Goal: Task Accomplishment & Management: Complete application form

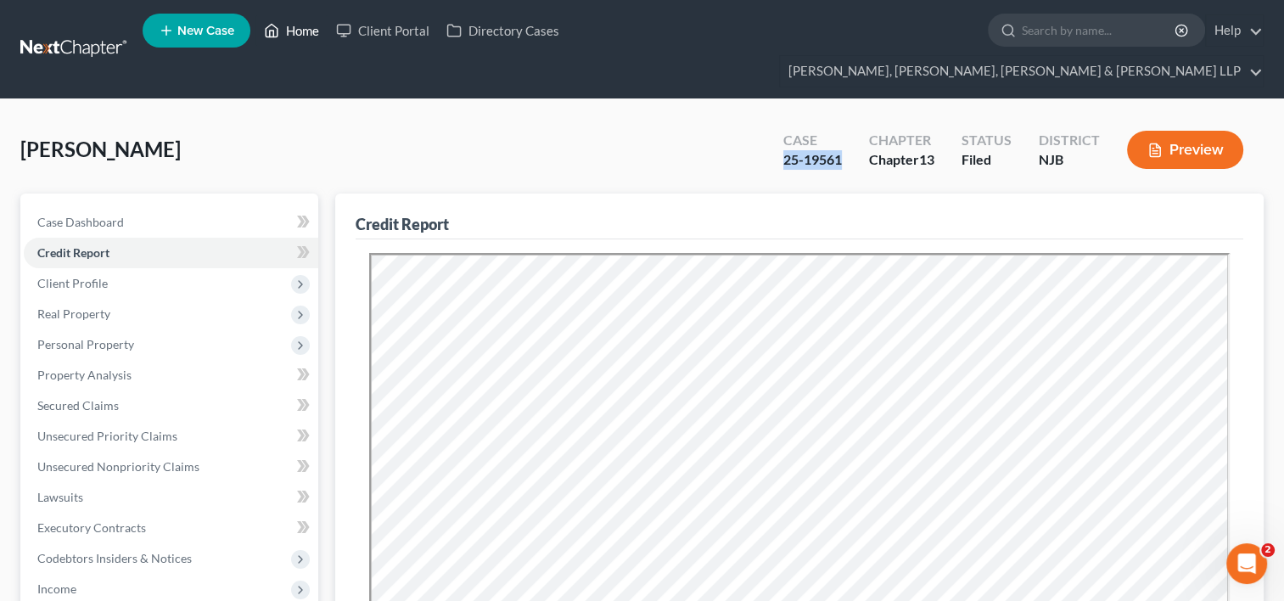
click at [299, 25] on link "Home" at bounding box center [291, 30] width 72 height 31
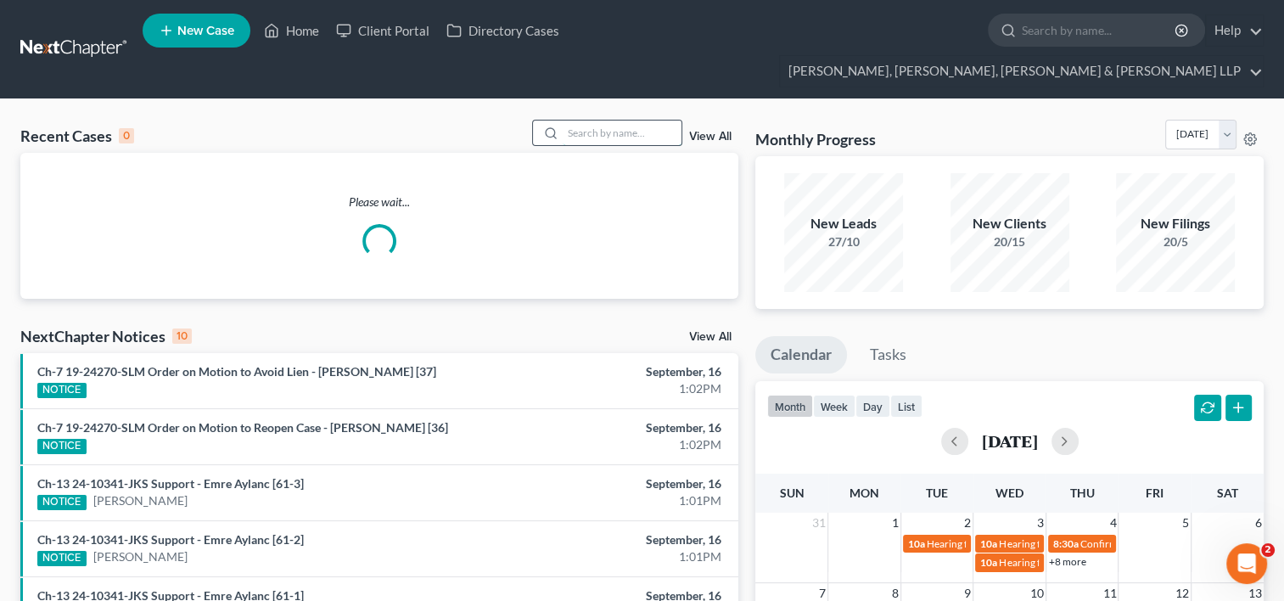
click at [591, 121] on input "search" at bounding box center [622, 133] width 119 height 25
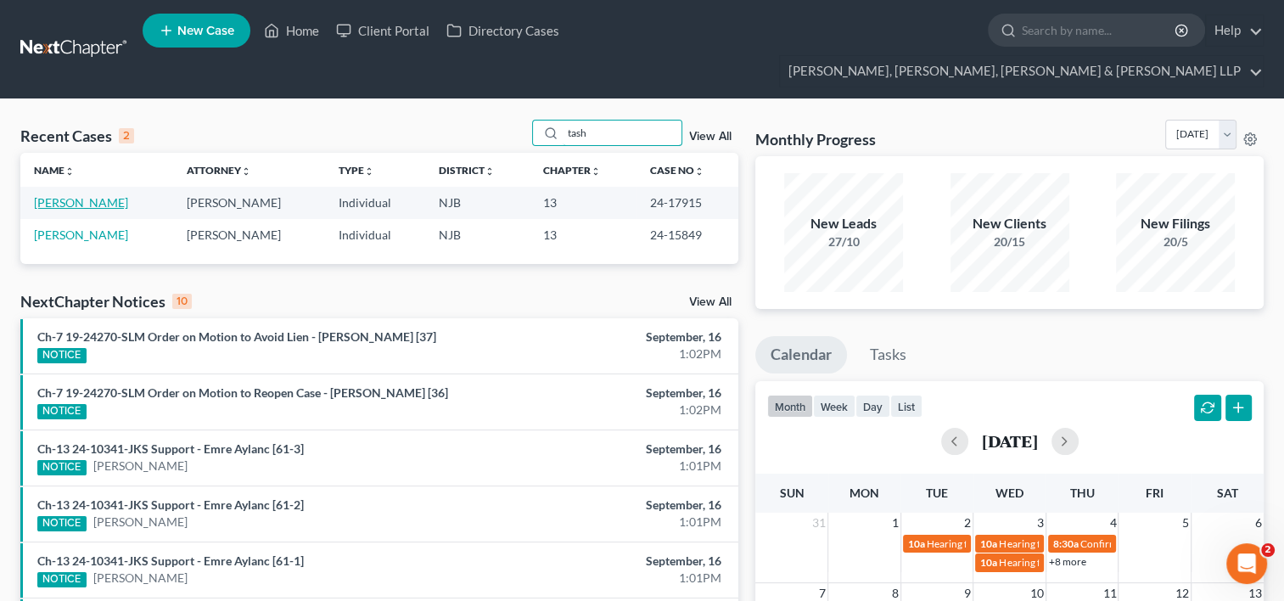
type input "tash"
click at [103, 195] on link "[PERSON_NAME]" at bounding box center [81, 202] width 94 height 14
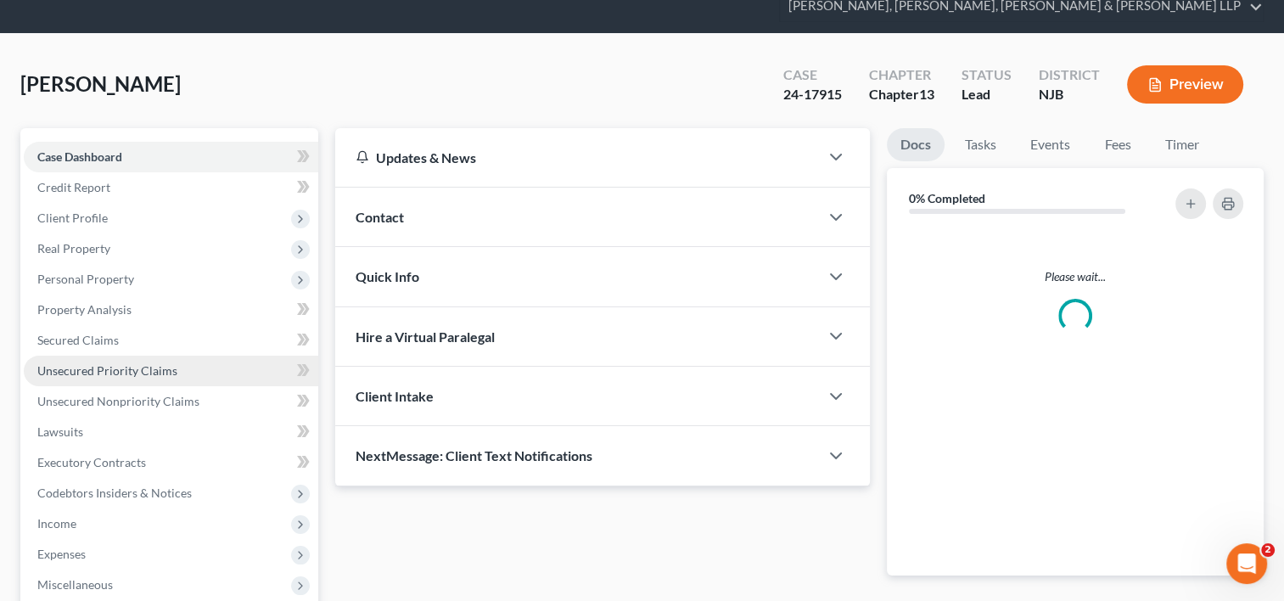
scroll to position [85, 0]
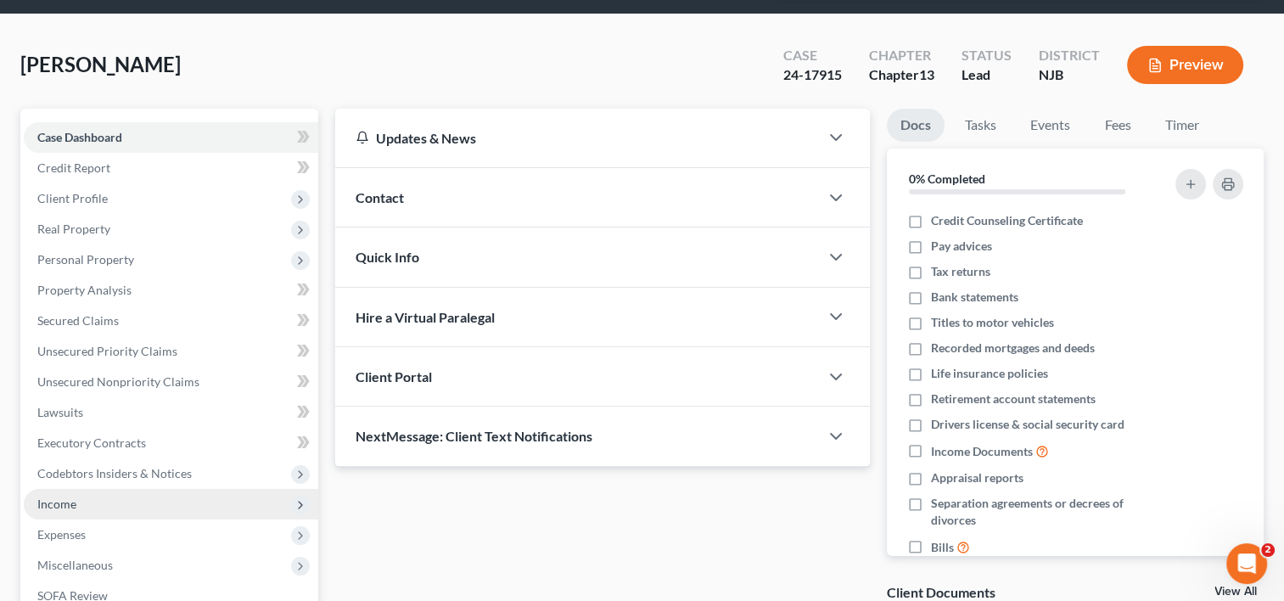
click at [85, 489] on span "Income" at bounding box center [171, 504] width 295 height 31
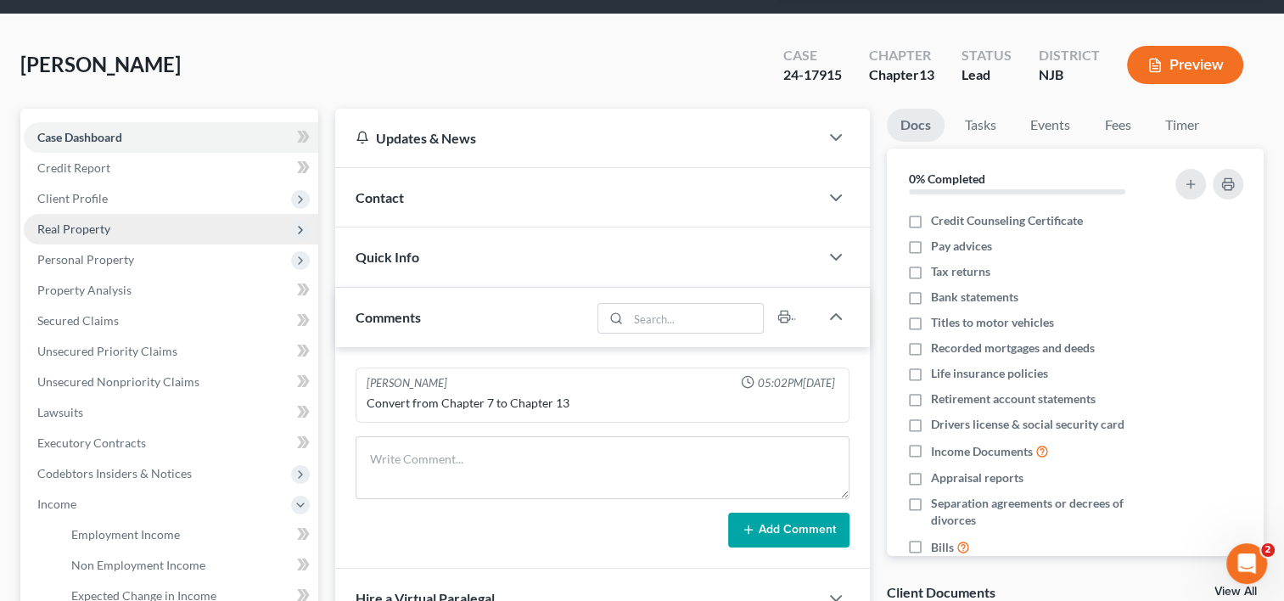
click at [138, 214] on span "Real Property" at bounding box center [171, 229] width 295 height 31
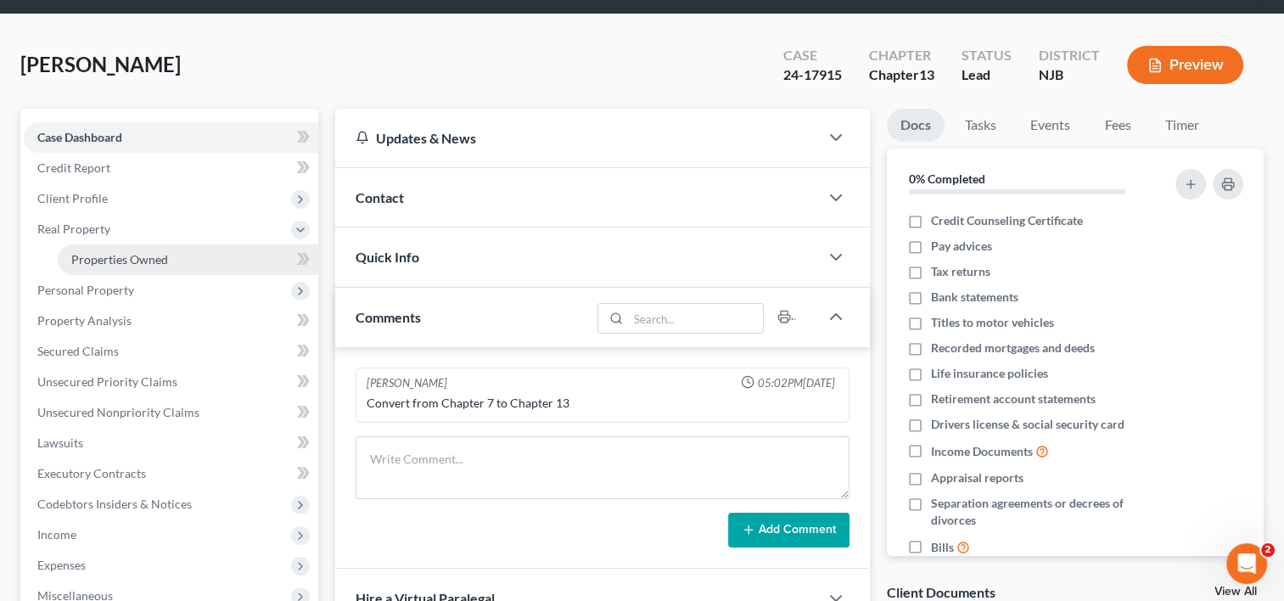
click at [134, 252] on span "Properties Owned" at bounding box center [119, 259] width 97 height 14
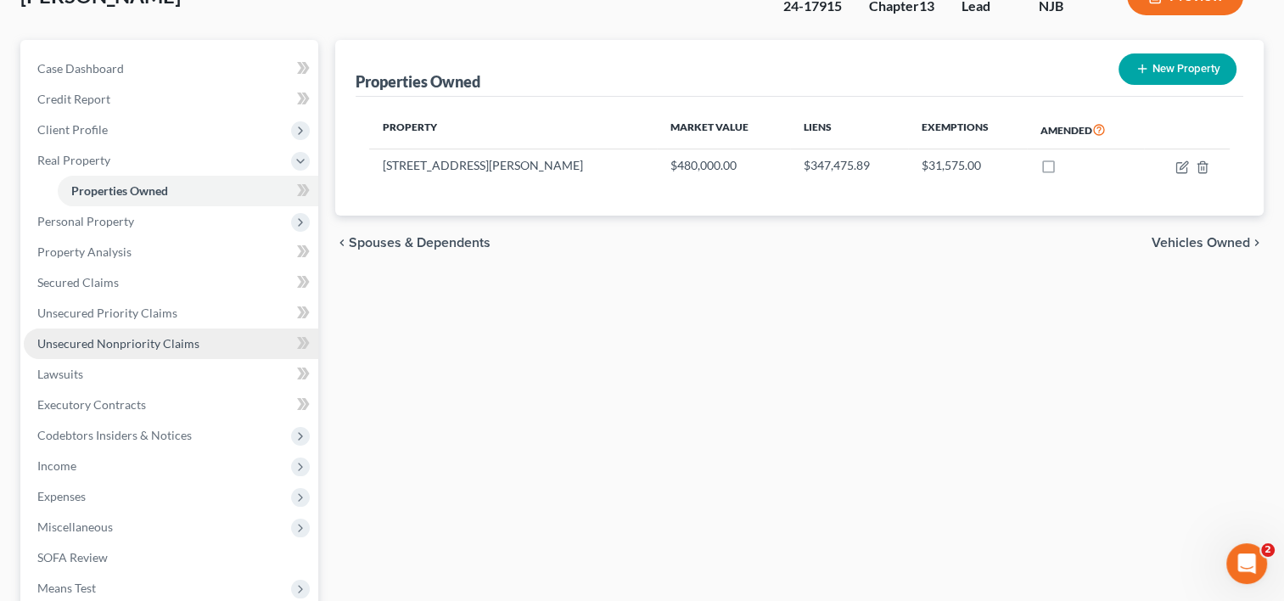
scroll to position [170, 0]
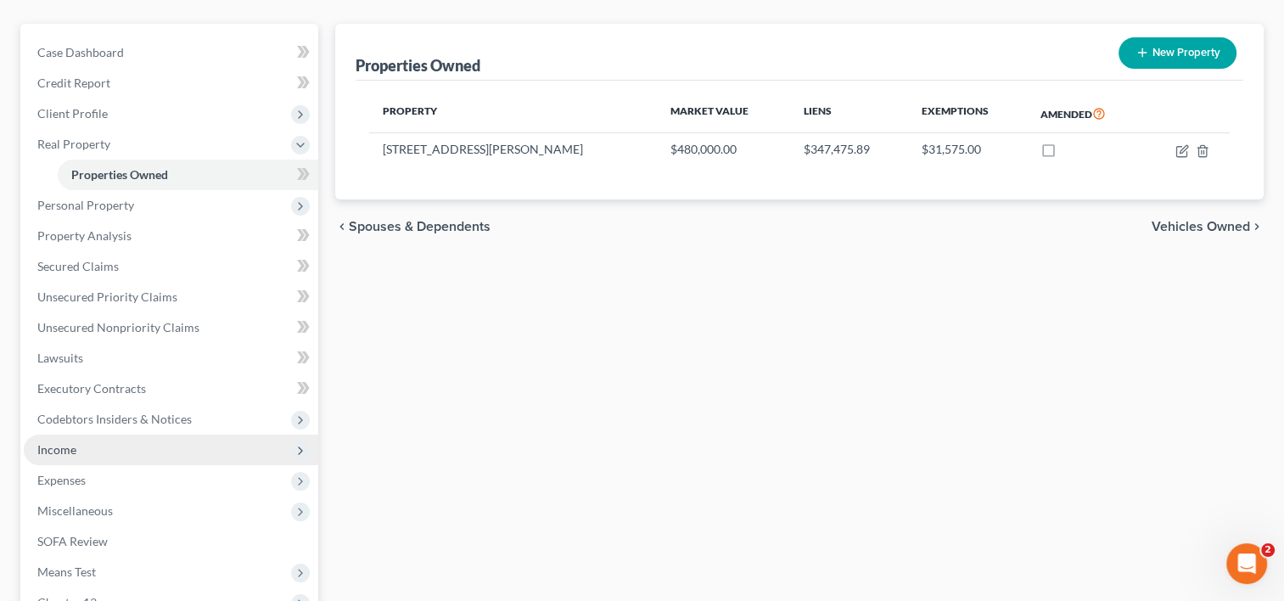
click at [97, 435] on span "Income" at bounding box center [171, 450] width 295 height 31
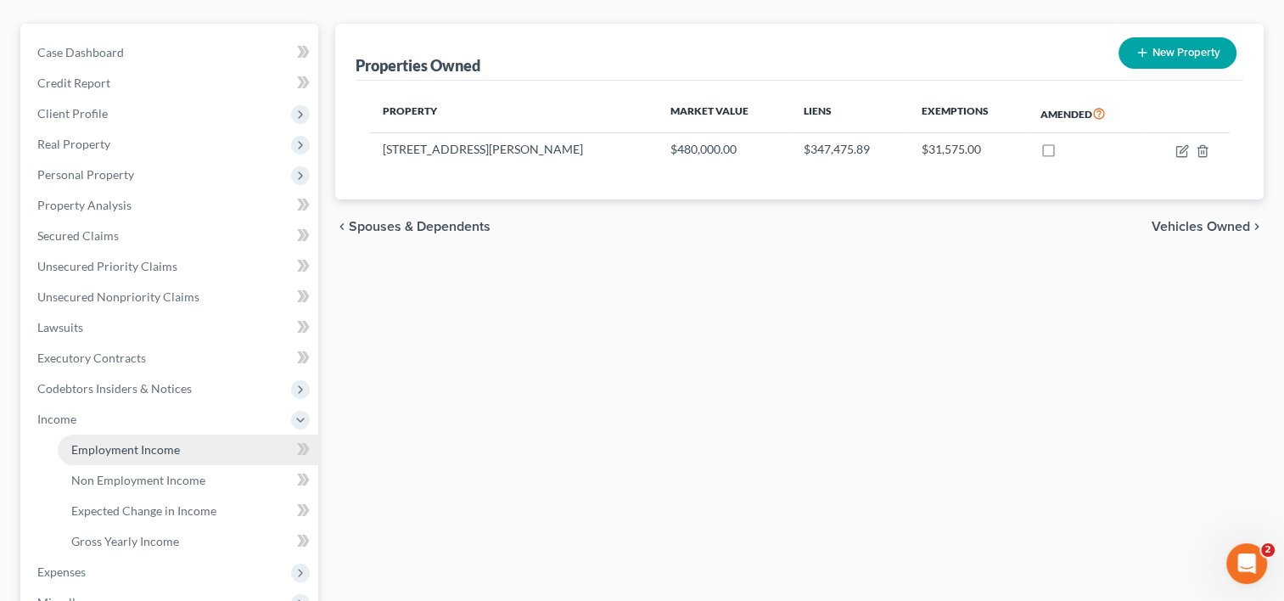
click at [115, 442] on span "Employment Income" at bounding box center [125, 449] width 109 height 14
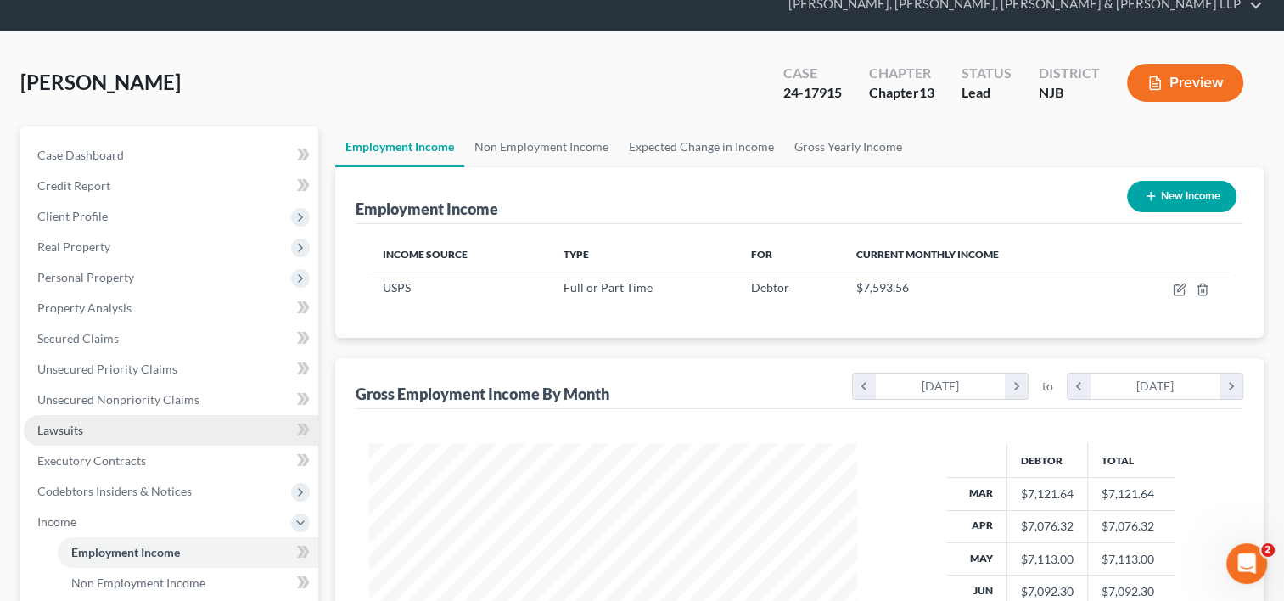
scroll to position [170, 0]
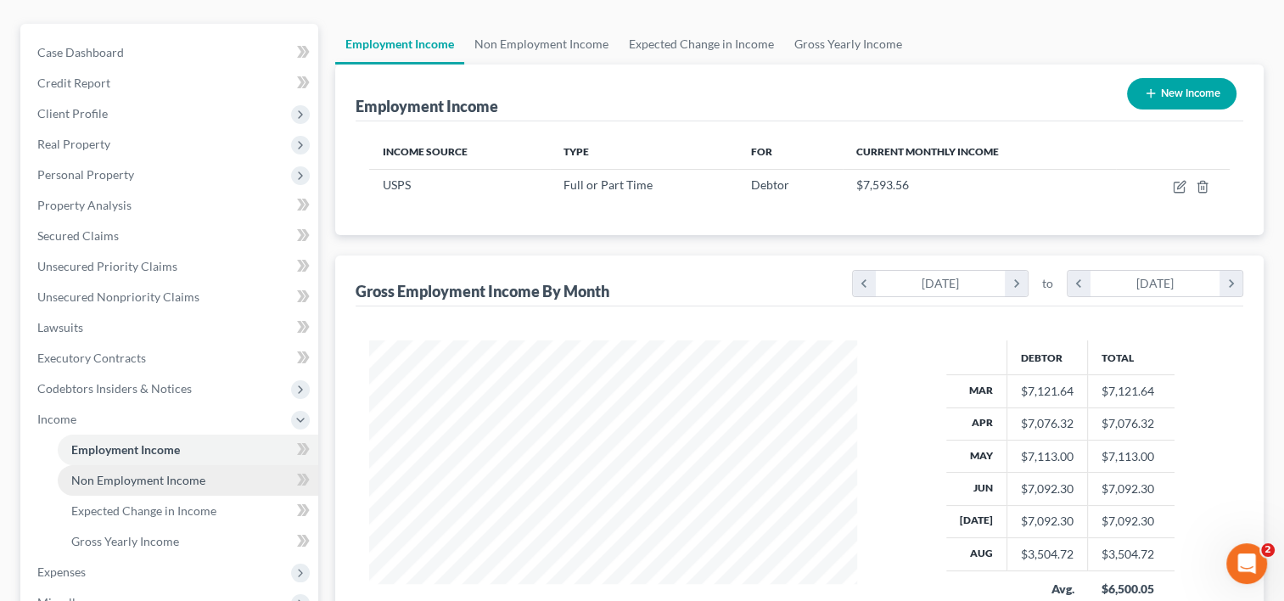
click at [156, 473] on span "Non Employment Income" at bounding box center [138, 480] width 134 height 14
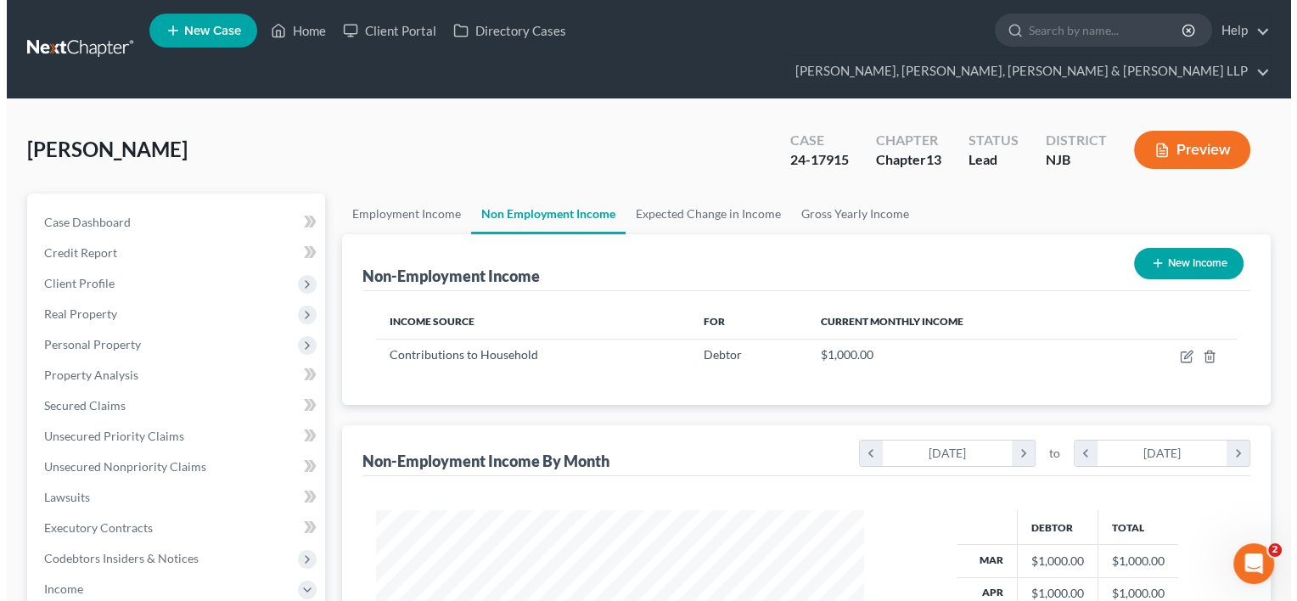
scroll to position [302, 522]
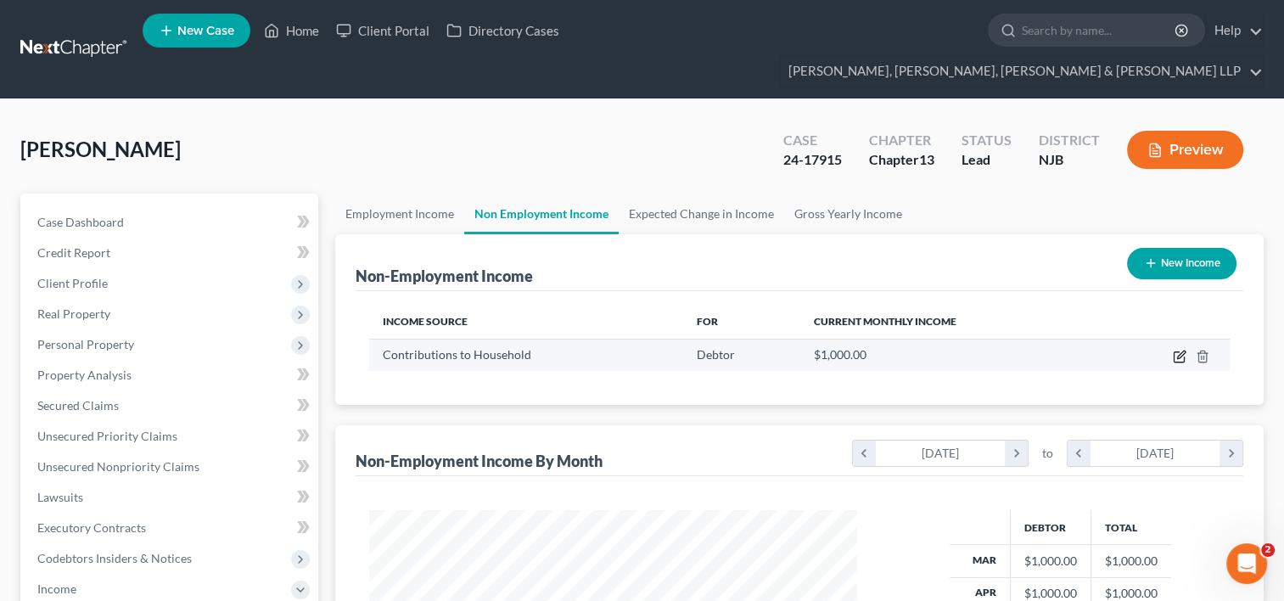
click at [1175, 350] on icon "button" at bounding box center [1180, 357] width 14 height 14
select select "8"
select select "0"
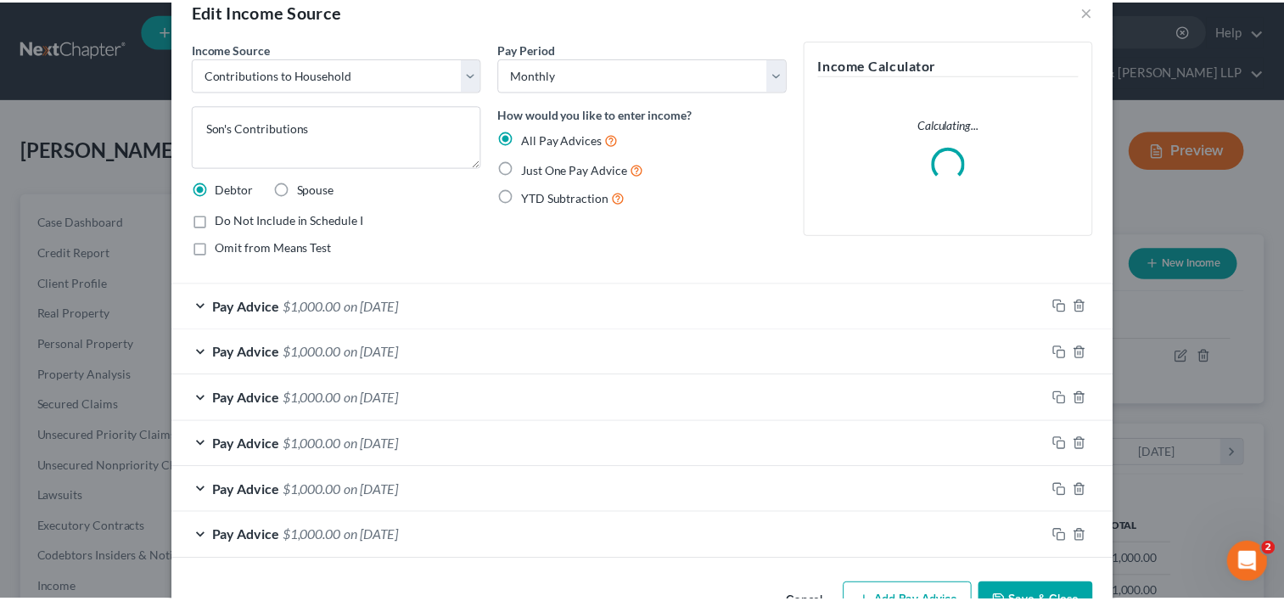
scroll to position [0, 0]
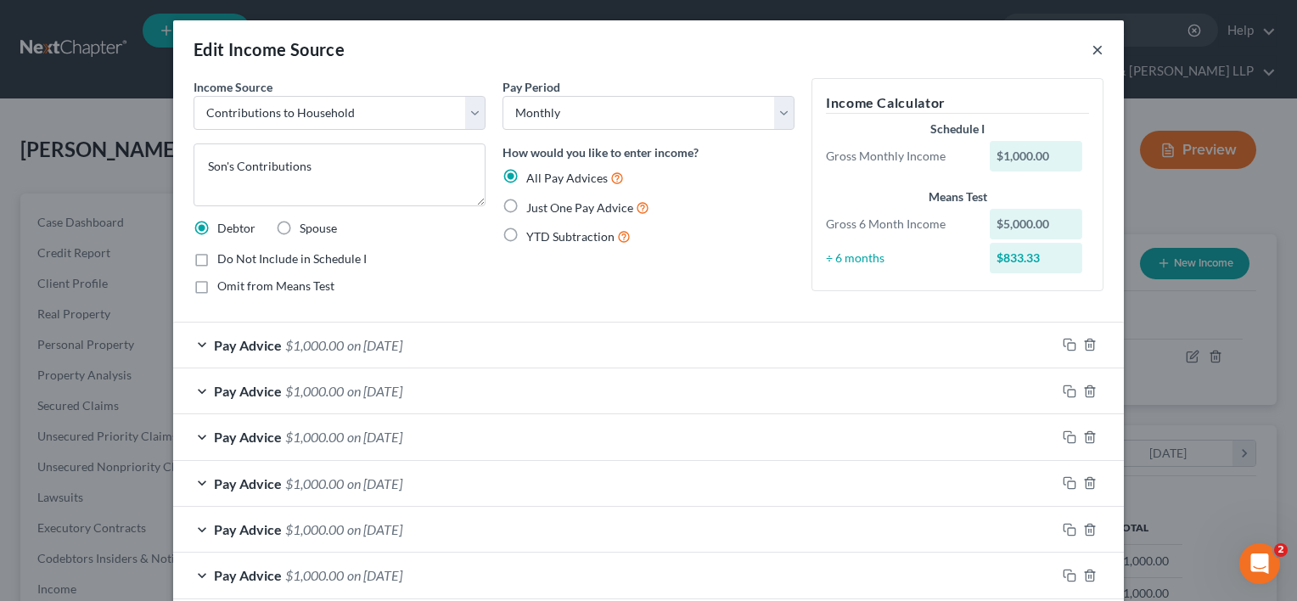
click at [1092, 48] on button "×" at bounding box center [1098, 49] width 12 height 20
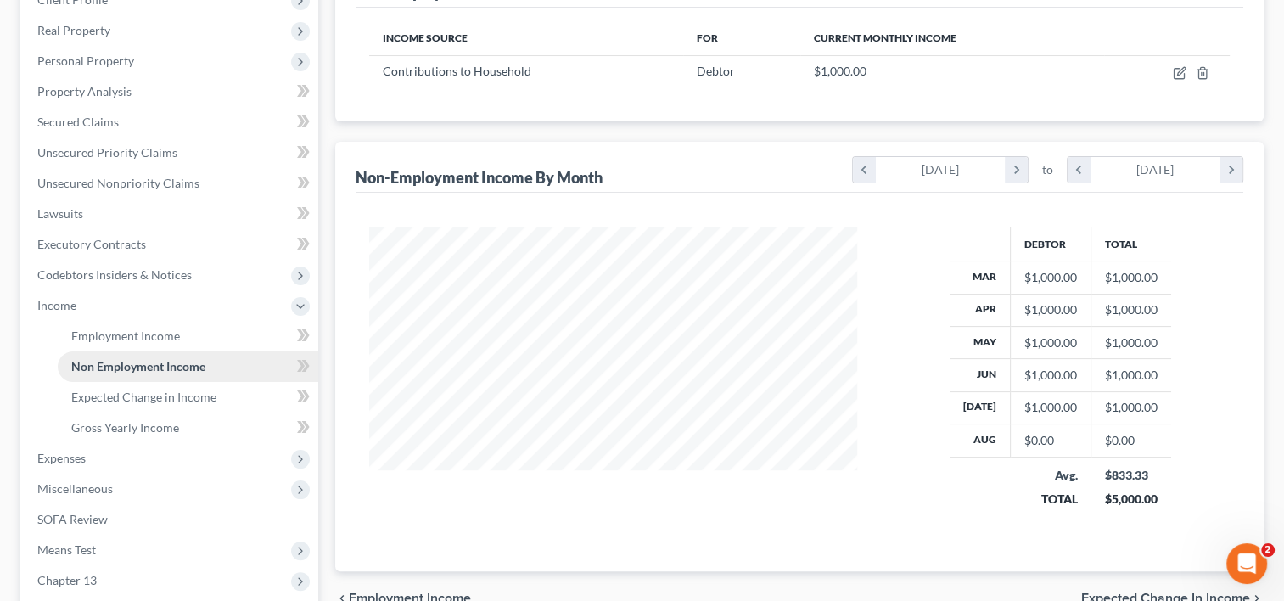
scroll to position [154, 0]
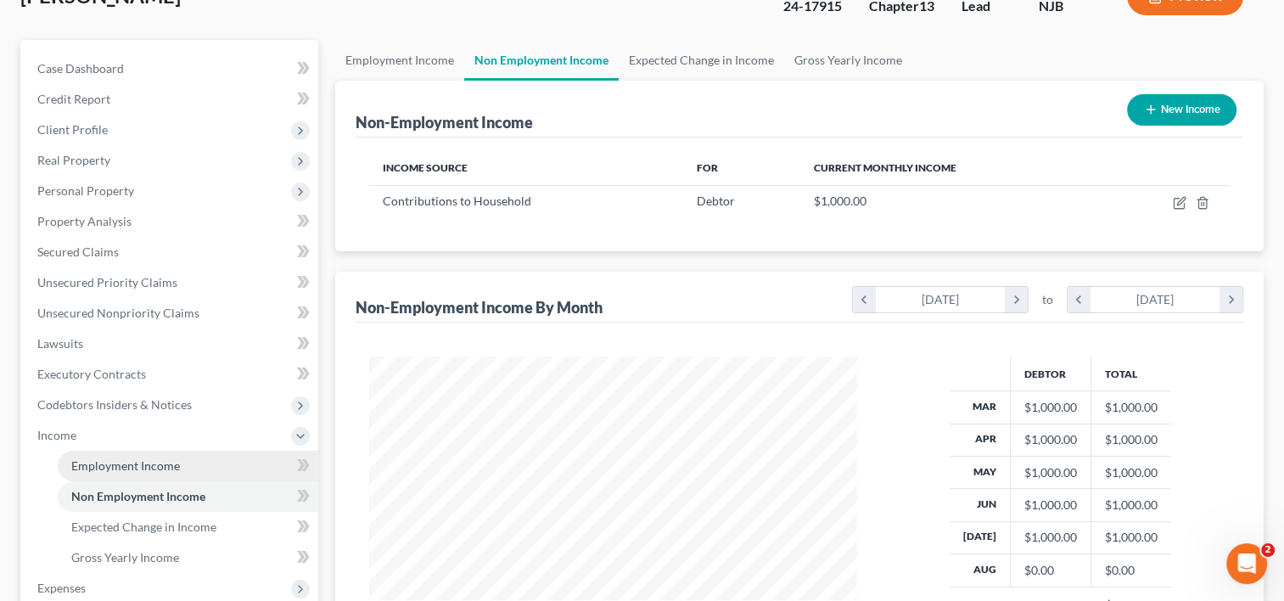
click at [172, 458] on span "Employment Income" at bounding box center [125, 465] width 109 height 14
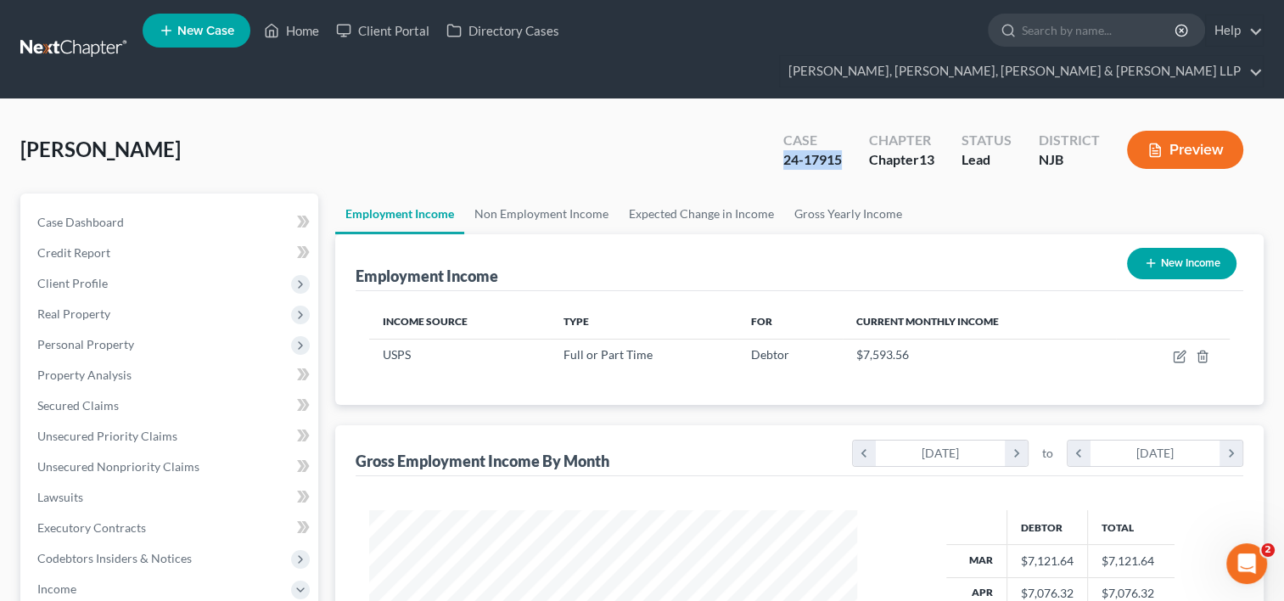
drag, startPoint x: 845, startPoint y: 125, endPoint x: 779, endPoint y: 130, distance: 66.4
click at [779, 130] on div "Case 24-17915" at bounding box center [813, 151] width 86 height 50
copy div "24-17915"
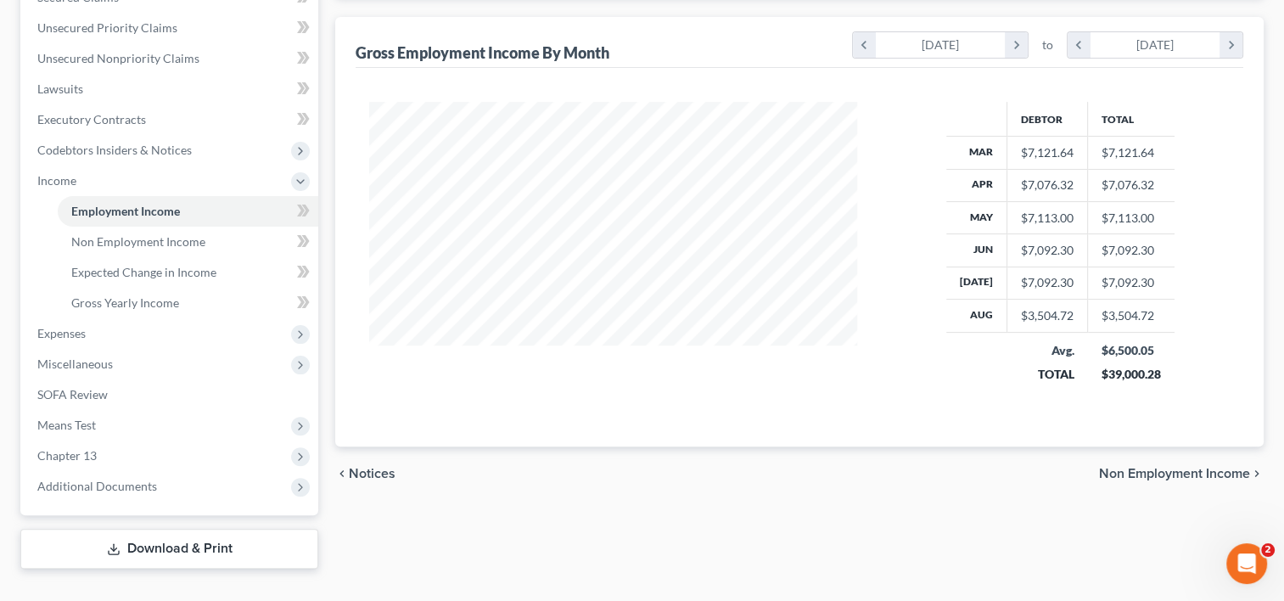
scroll to position [69, 0]
